Goal: Transaction & Acquisition: Purchase product/service

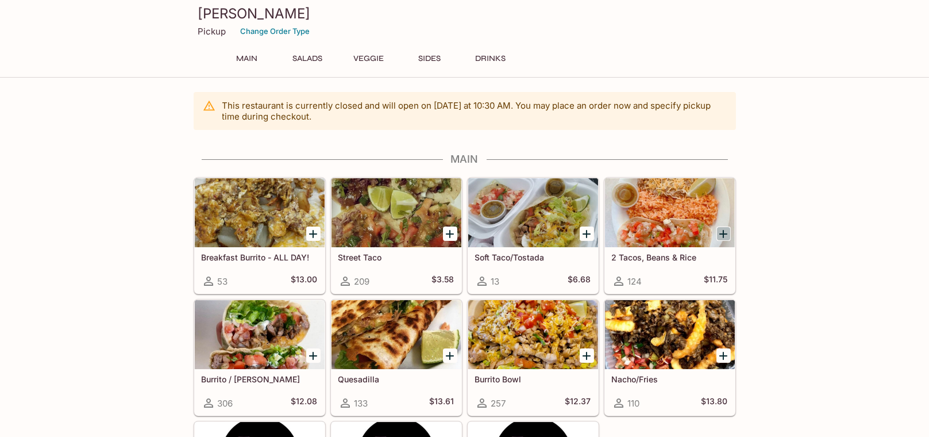
click at [724, 232] on icon "Add 2 Tacos, Beans & Rice" at bounding box center [724, 234] width 14 height 14
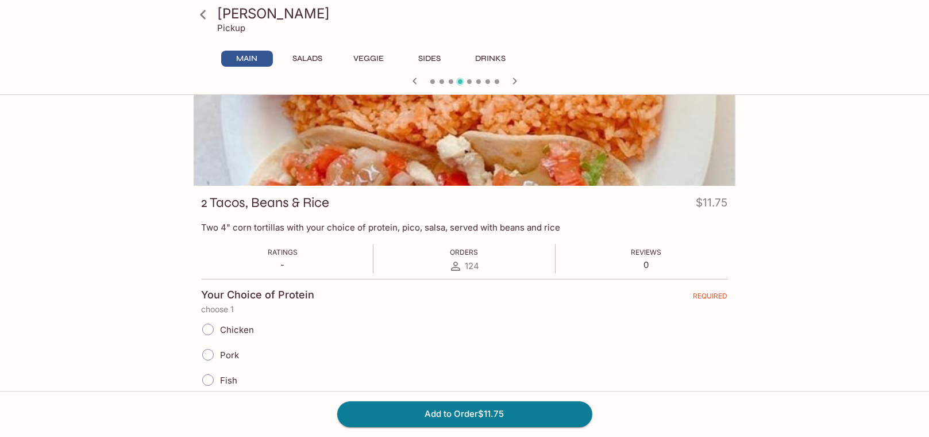
scroll to position [57, 0]
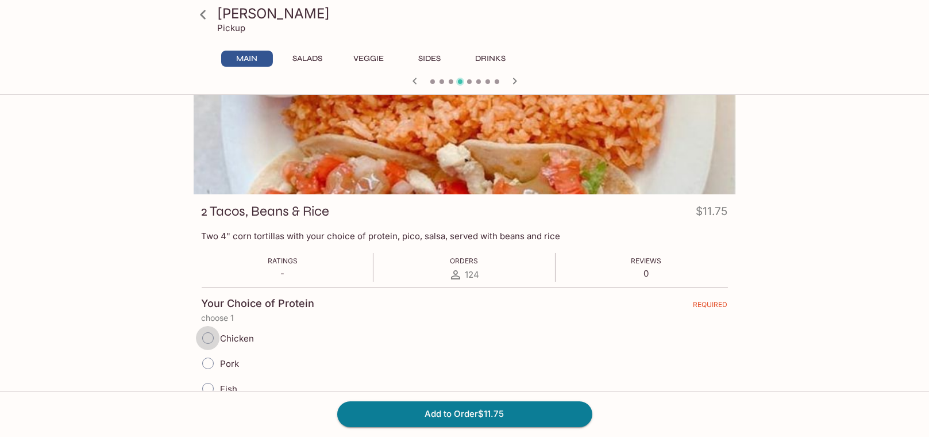
click at [209, 335] on input "Chicken" at bounding box center [208, 338] width 24 height 24
radio input "true"
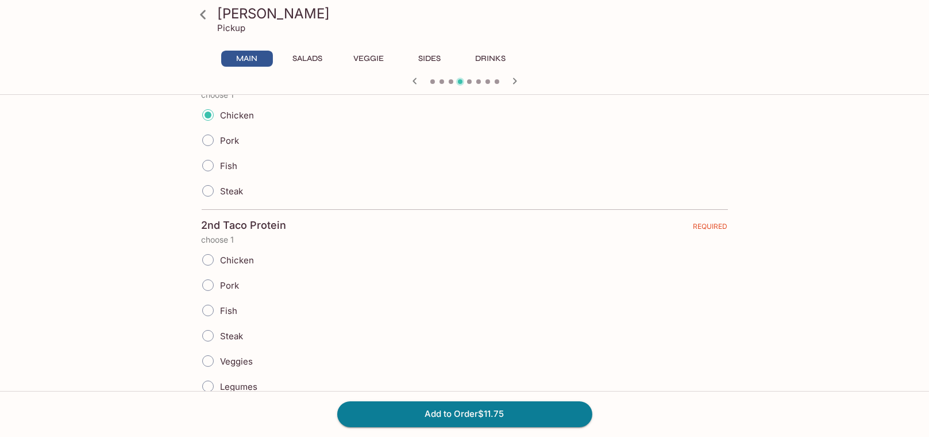
scroll to position [345, 0]
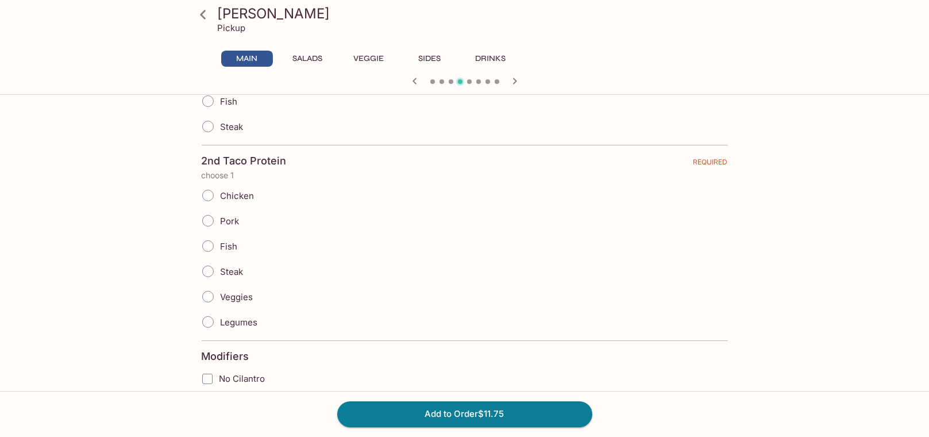
click at [208, 193] on input "Chicken" at bounding box center [208, 195] width 24 height 24
radio input "true"
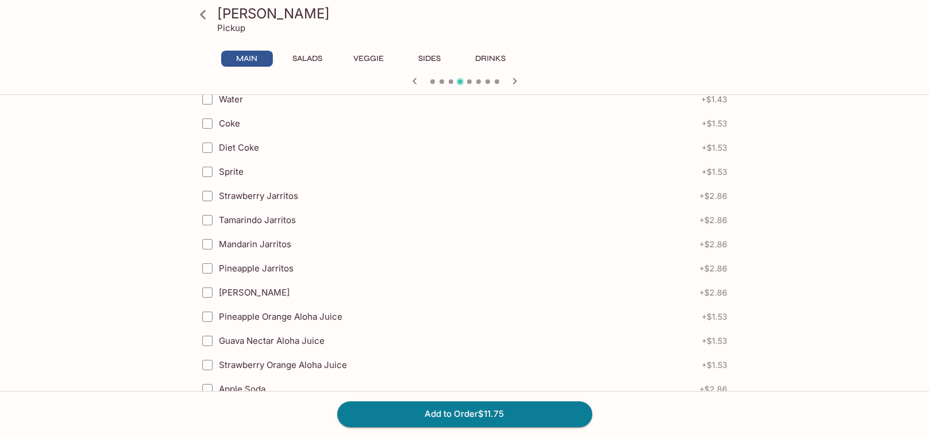
scroll to position [1302, 0]
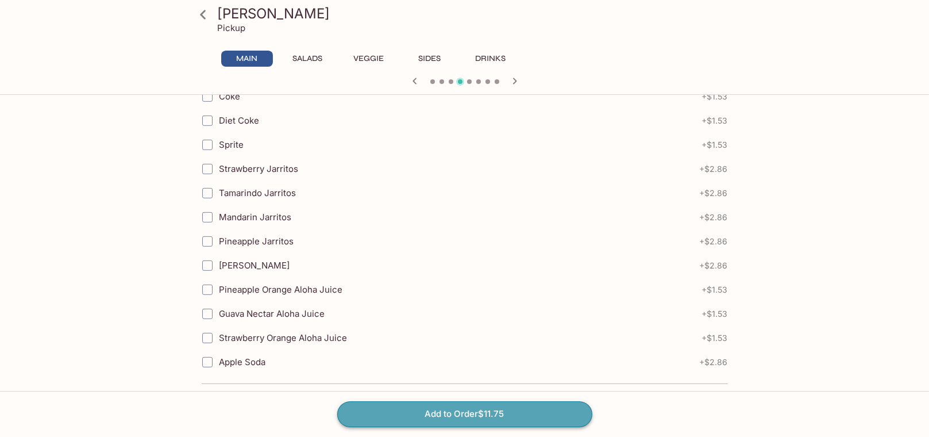
click at [462, 411] on button "Add to Order $11.75" at bounding box center [464, 413] width 255 height 25
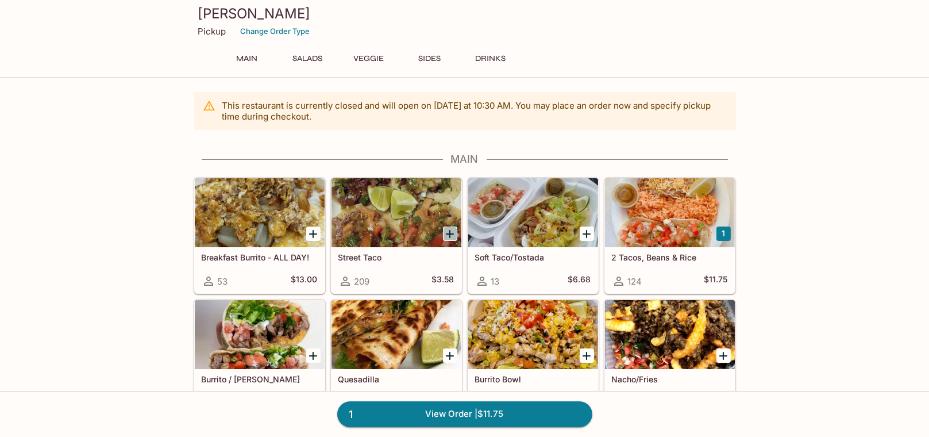
click at [453, 235] on icon "Add Street Taco" at bounding box center [450, 234] width 14 height 14
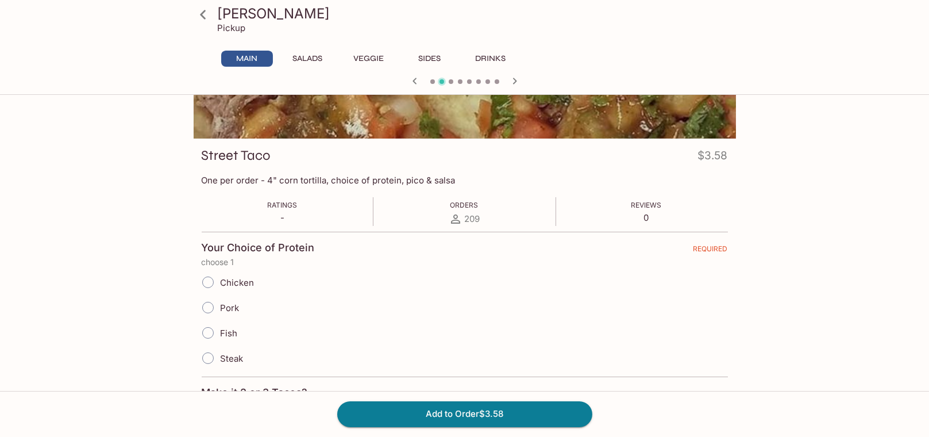
scroll to position [115, 0]
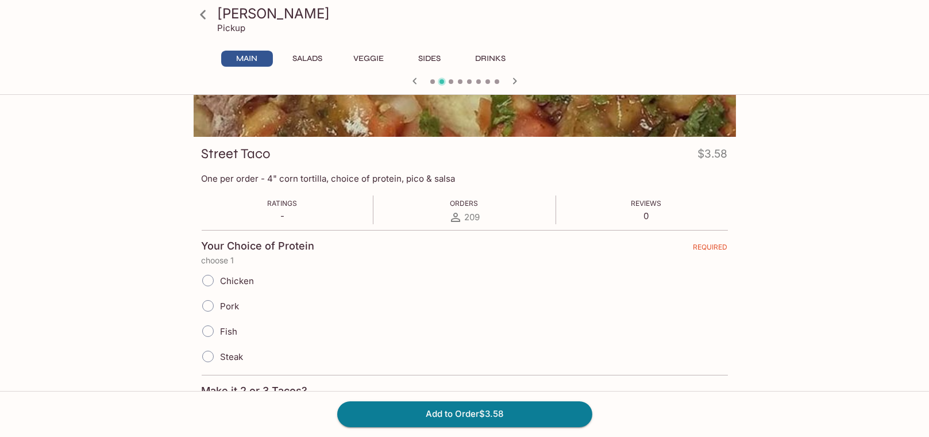
click at [207, 277] on input "Chicken" at bounding box center [208, 280] width 24 height 24
radio input "true"
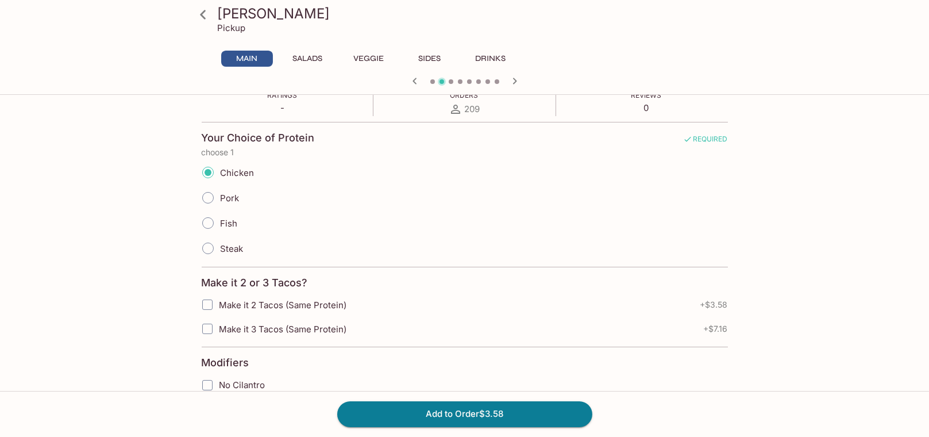
scroll to position [287, 0]
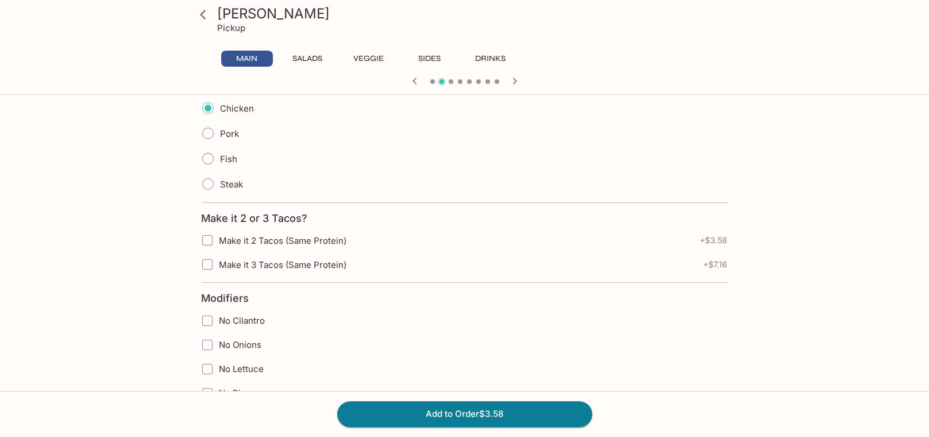
click at [208, 240] on input "Make it 2 Tacos (Same Protein)" at bounding box center [207, 240] width 23 height 23
checkbox input "true"
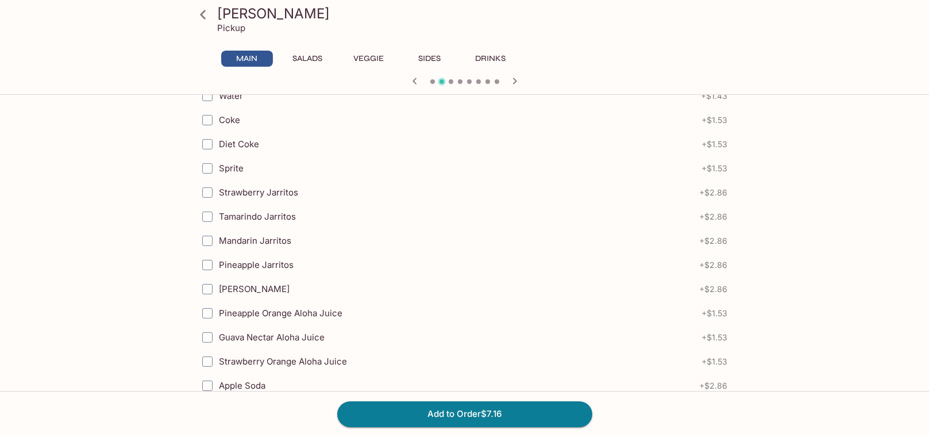
scroll to position [1187, 0]
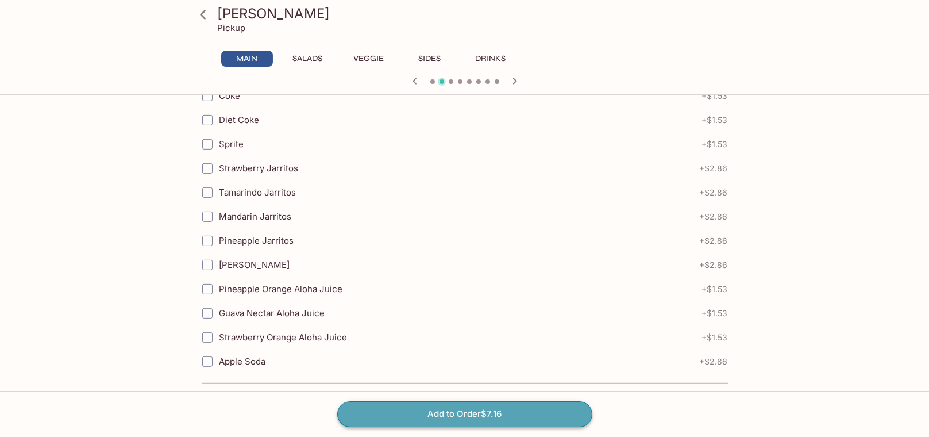
click at [447, 410] on button "Add to Order $7.16" at bounding box center [464, 413] width 255 height 25
